Goal: Task Accomplishment & Management: Manage account settings

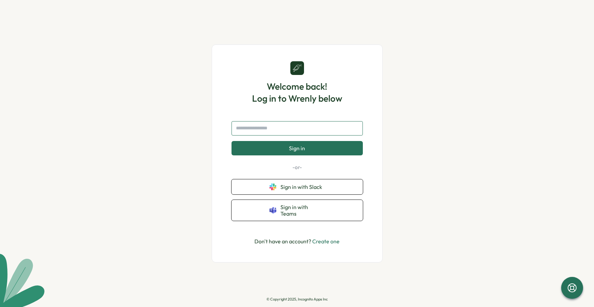
click at [278, 131] on input "text" at bounding box center [297, 128] width 131 height 14
type input "**********"
click at [232, 141] on button "Sign in" at bounding box center [297, 148] width 131 height 14
click at [292, 134] on input "text" at bounding box center [297, 128] width 131 height 14
type input "*"
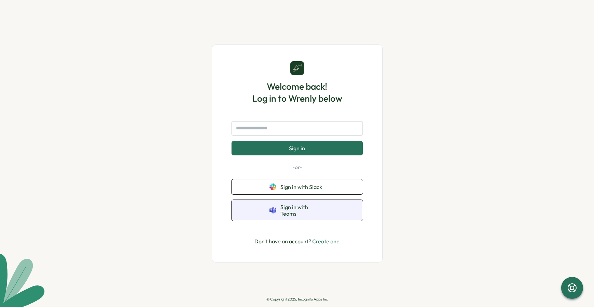
click at [306, 209] on span "Sign in with Teams" at bounding box center [302, 210] width 44 height 13
click at [292, 129] on input "text" at bounding box center [297, 128] width 131 height 14
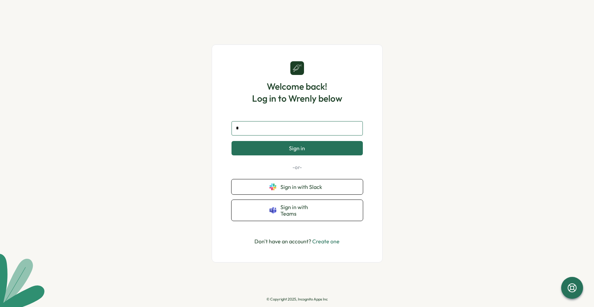
type input "*"
click at [256, 131] on input "text" at bounding box center [297, 128] width 131 height 14
type input "**********"
click at [232, 141] on button "Sign in" at bounding box center [297, 148] width 131 height 14
